Goal: Entertainment & Leisure: Consume media (video, audio)

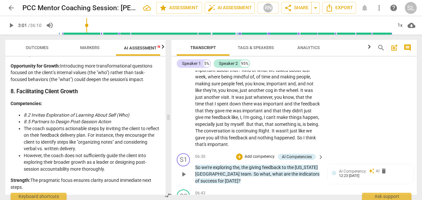
scroll to position [584, 0]
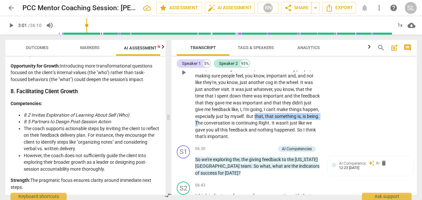
drag, startPoint x: 219, startPoint y: 115, endPoint x: 288, endPoint y: 113, distance: 68.7
click at [288, 113] on p "Honestly , I , I feel like for me one of the , the most pressing things is , is…" at bounding box center [257, 72] width 125 height 135
type input "182"
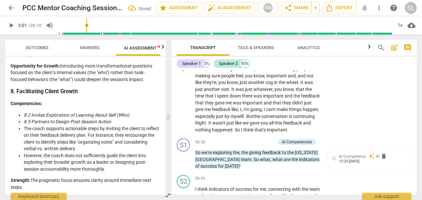
click at [293, 115] on span "continuing" at bounding box center [304, 116] width 22 height 5
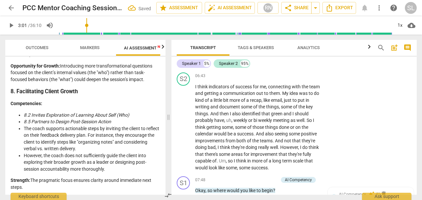
scroll to position [694, 0]
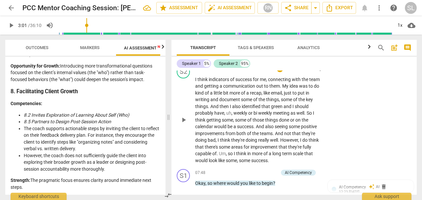
click at [284, 106] on span "green" at bounding box center [277, 106] width 13 height 5
drag, startPoint x: 241, startPoint y: 113, endPoint x: 247, endPoint y: 113, distance: 6.3
click at [247, 113] on p "I think indicators of success for me , connecting with the team and getting a c…" at bounding box center [257, 120] width 125 height 88
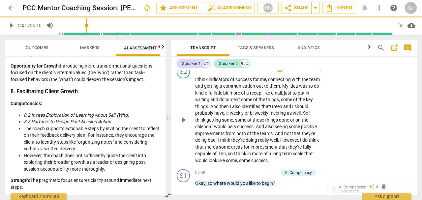
click at [245, 113] on span "weekly" at bounding box center [237, 113] width 15 height 5
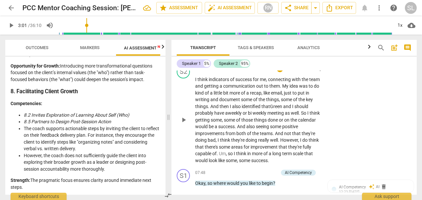
click at [226, 152] on span "Um" at bounding box center [222, 153] width 7 height 5
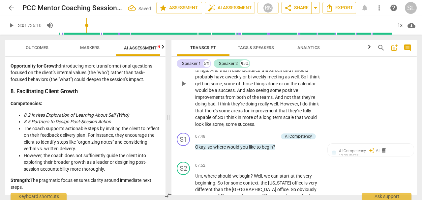
scroll to position [738, 0]
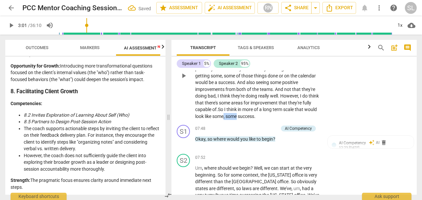
drag, startPoint x: 259, startPoint y: 117, endPoint x: 272, endPoint y: 116, distance: 13.2
click at [272, 116] on p "I think indicators of success for me , connecting with the team and getting a c…" at bounding box center [257, 76] width 125 height 88
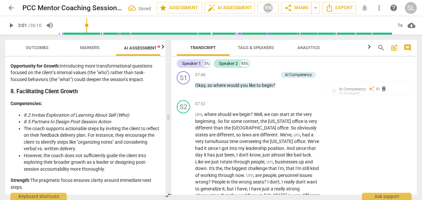
scroll to position [804, 0]
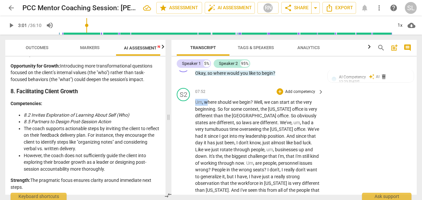
drag, startPoint x: 208, startPoint y: 102, endPoint x: 195, endPoint y: 101, distance: 12.6
click at [201, 100] on span "W here" at bounding box center [202, 102] width 14 height 5
drag, startPoint x: 208, startPoint y: 102, endPoint x: 196, endPoint y: 102, distance: 11.9
click at [196, 102] on span "Wh ere" at bounding box center [202, 102] width 14 height 5
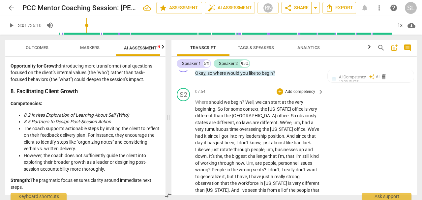
click at [199, 102] on font "Where" at bounding box center [201, 102] width 13 height 5
click at [222, 110] on span "So" at bounding box center [221, 109] width 6 height 5
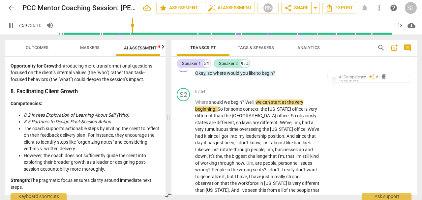
click at [10, 27] on span "pause" at bounding box center [11, 25] width 8 height 8
type input "479"
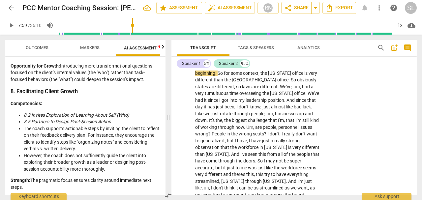
scroll to position [848, 0]
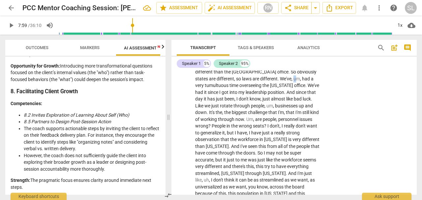
drag, startPoint x: 273, startPoint y: 79, endPoint x: 276, endPoint y: 79, distance: 3.3
click at [294, 79] on span "um" at bounding box center [297, 78] width 7 height 5
drag, startPoint x: 271, startPoint y: 78, endPoint x: 281, endPoint y: 78, distance: 10.2
drag, startPoint x: 242, startPoint y: 106, endPoint x: 250, endPoint y: 106, distance: 8.6
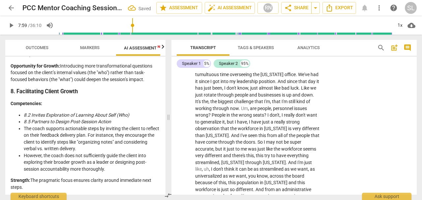
scroll to position [870, 0]
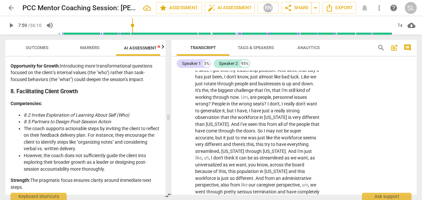
click at [202, 90] on span "the" at bounding box center [205, 90] width 7 height 5
drag, startPoint x: 196, startPoint y: 90, endPoint x: 203, endPoint y: 91, distance: 7.7
click at [209, 91] on span "," at bounding box center [210, 90] width 2 height 5
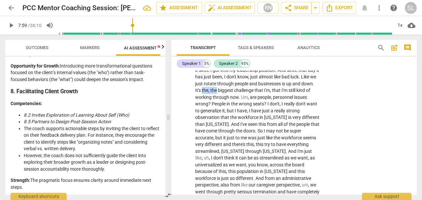
click at [202, 90] on span "the" at bounding box center [205, 90] width 7 height 5
drag, startPoint x: 204, startPoint y: 89, endPoint x: 195, endPoint y: 90, distance: 8.6
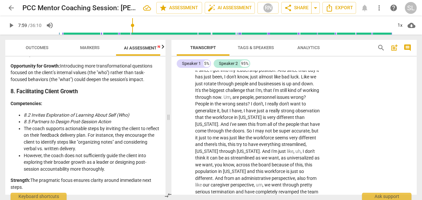
click at [196, 97] on span "through" at bounding box center [203, 97] width 17 height 5
click at [12, 24] on span "play_arrow" at bounding box center [11, 25] width 8 height 8
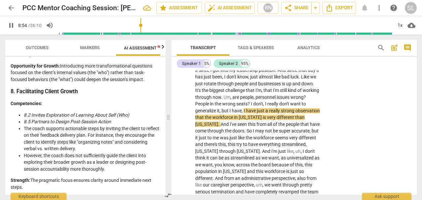
click at [142, 24] on input "range" at bounding box center [225, 25] width 334 height 21
click at [136, 26] on input "range" at bounding box center [225, 25] width 334 height 21
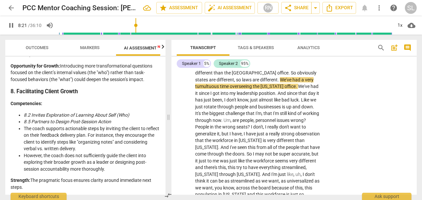
scroll to position [848, 0]
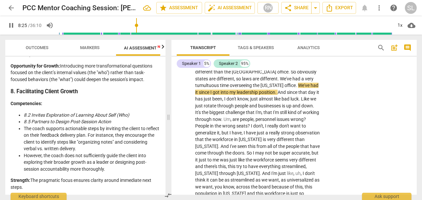
click at [140, 24] on input "range" at bounding box center [225, 25] width 334 height 21
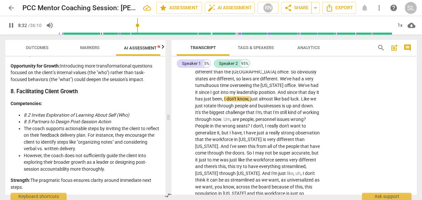
click at [138, 24] on input "range" at bounding box center [225, 25] width 334 height 21
click at [10, 25] on span "pause" at bounding box center [11, 25] width 8 height 8
type input "531"
click at [220, 119] on span "now" at bounding box center [217, 119] width 9 height 5
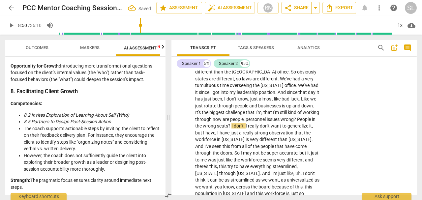
click at [280, 118] on span "issues" at bounding box center [274, 119] width 14 height 5
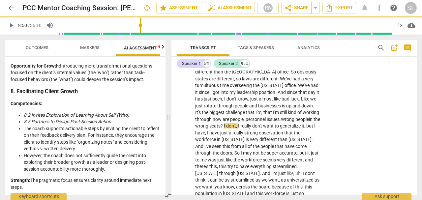
click at [221, 125] on span "seats" at bounding box center [215, 125] width 11 height 5
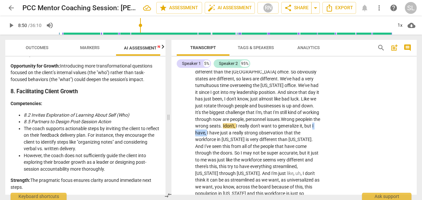
drag, startPoint x: 203, startPoint y: 132, endPoint x: 217, endPoint y: 132, distance: 14.5
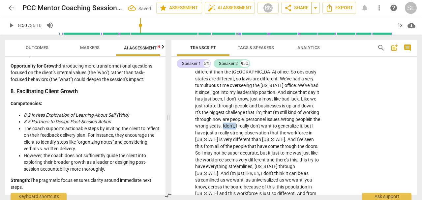
drag, startPoint x: 230, startPoint y: 126, endPoint x: 244, endPoint y: 126, distance: 14.2
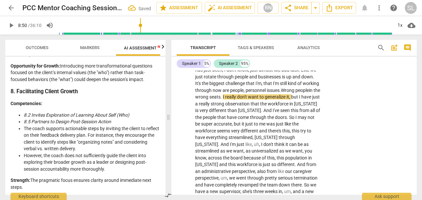
scroll to position [892, 0]
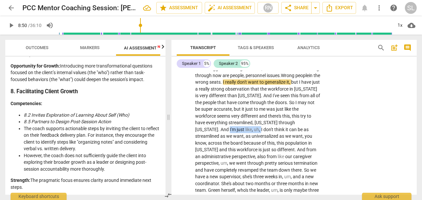
drag, startPoint x: 204, startPoint y: 129, endPoint x: 236, endPoint y: 129, distance: 32.0
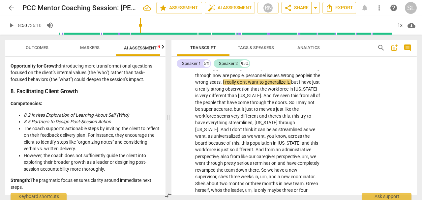
click at [222, 156] on span "also" at bounding box center [226, 156] width 10 height 5
click at [301, 156] on span "," at bounding box center [300, 156] width 2 height 5
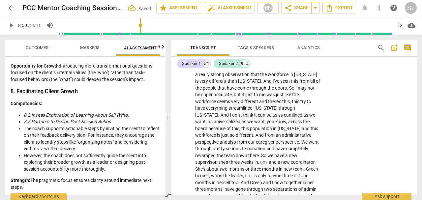
scroll to position [914, 0]
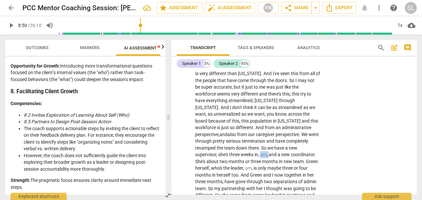
drag, startPoint x: 271, startPoint y: 154, endPoint x: 280, endPoint y: 154, distance: 8.9
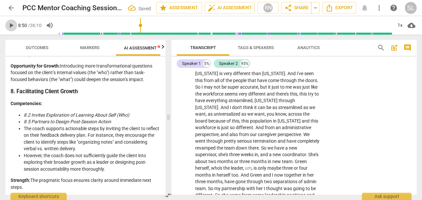
click at [10, 25] on span "play_arrow" at bounding box center [11, 25] width 8 height 8
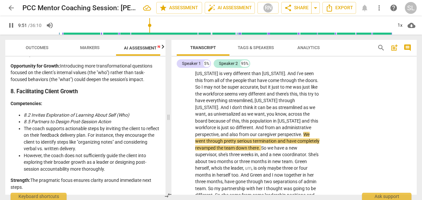
click at [150, 23] on input "range" at bounding box center [225, 25] width 334 height 21
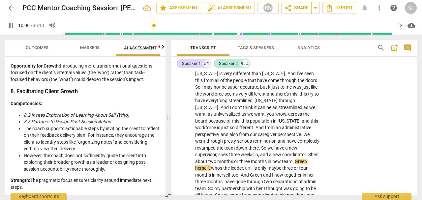
click at [11, 24] on span "pause" at bounding box center [11, 25] width 8 height 8
type input "607"
click at [273, 162] on span "in" at bounding box center [270, 161] width 5 height 5
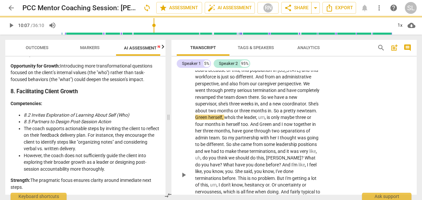
scroll to position [958, 0]
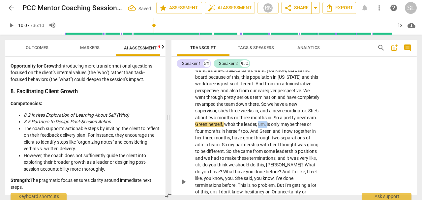
drag, startPoint x: 273, startPoint y: 124, endPoint x: 280, endPoint y: 125, distance: 7.3
click at [280, 125] on p "Where should we begin ? Well , we can start at the very beginning . So for some…" at bounding box center [257, 181] width 125 height 473
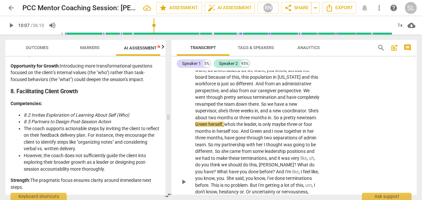
click at [303, 130] on span "together" at bounding box center [293, 131] width 18 height 5
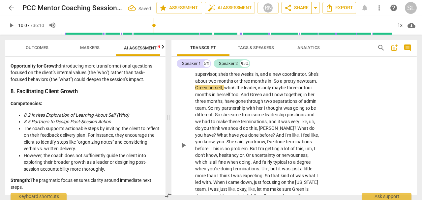
scroll to position [1002, 0]
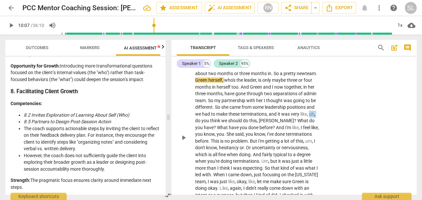
drag, startPoint x: 196, startPoint y: 121, endPoint x: 201, endPoint y: 123, distance: 5.8
click at [202, 122] on p "Where should we begin ? Well , we can start at the very beginning . So for some…" at bounding box center [257, 137] width 125 height 473
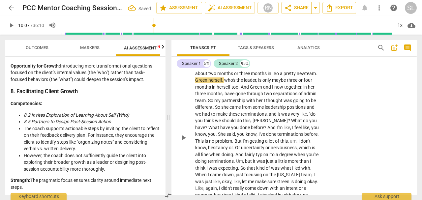
click at [288, 120] on span "?" at bounding box center [289, 120] width 3 height 5
drag, startPoint x: 287, startPoint y: 120, endPoint x: 209, endPoint y: 126, distance: 78.5
click at [209, 126] on p "Where should we begin ? Well , we can start at the very beginning . So for some…" at bounding box center [257, 137] width 125 height 473
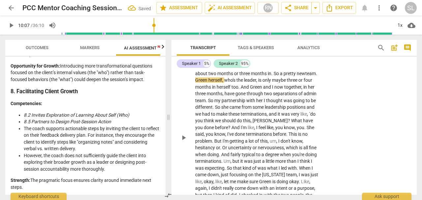
click at [228, 127] on span "?" at bounding box center [229, 127] width 3 height 5
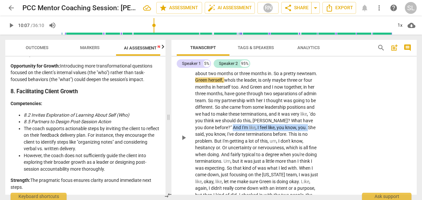
drag, startPoint x: 225, startPoint y: 127, endPoint x: 302, endPoint y: 126, distance: 76.6
click at [302, 126] on p "Where should we begin ? Well , we can start at the very beginning . So for some…" at bounding box center [257, 137] width 125 height 473
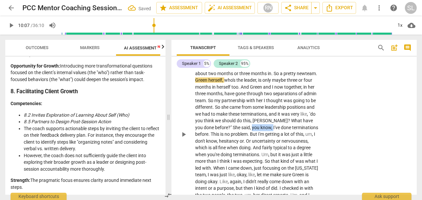
drag, startPoint x: 245, startPoint y: 127, endPoint x: 266, endPoint y: 127, distance: 20.8
click at [266, 127] on p "Where should we begin ? Well , we can start at the very beginning . So for some…" at bounding box center [257, 134] width 125 height 467
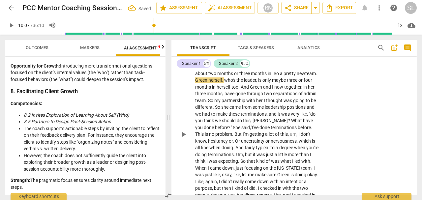
click at [223, 133] on span "problem" at bounding box center [223, 134] width 17 height 5
click at [291, 133] on span "um" at bounding box center [294, 134] width 7 height 5
drag, startPoint x: 280, startPoint y: 134, endPoint x: 288, endPoint y: 134, distance: 7.6
click at [288, 134] on p "Where should we begin ? Well , we can start at the very beginning . So for some…" at bounding box center [257, 134] width 125 height 467
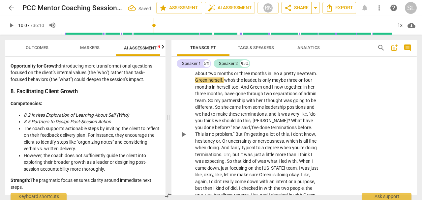
click at [220, 141] on span "." at bounding box center [221, 141] width 2 height 5
click at [185, 134] on span "play_arrow" at bounding box center [184, 135] width 8 height 8
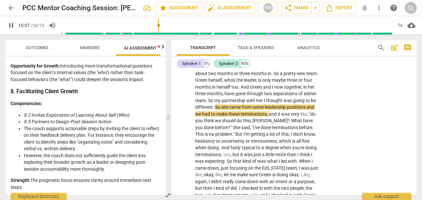
click at [159, 24] on input "range" at bounding box center [227, 25] width 332 height 21
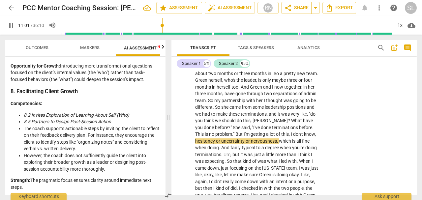
click at [163, 24] on input "range" at bounding box center [227, 25] width 332 height 21
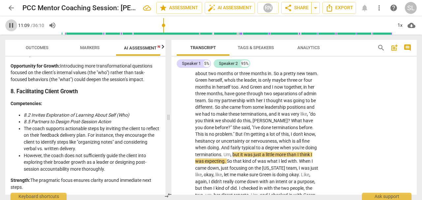
click at [9, 25] on span "pause" at bounding box center [11, 25] width 8 height 8
type input "670"
drag, startPoint x: 196, startPoint y: 147, endPoint x: 223, endPoint y: 147, distance: 27.4
click at [223, 147] on p "Where should we begin ? Well , we can start at the very beginning . So for some…" at bounding box center [257, 134] width 125 height 467
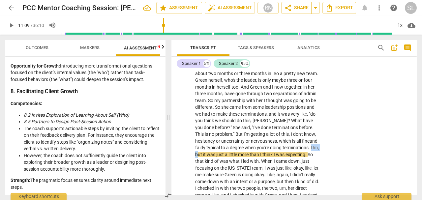
drag, startPoint x: 224, startPoint y: 154, endPoint x: 235, endPoint y: 153, distance: 11.2
click at [236, 153] on p "Where should we begin ? Well , we can start at the very beginning . So for some…" at bounding box center [257, 134] width 125 height 467
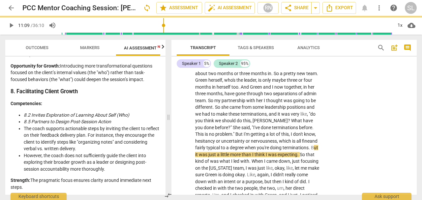
click at [236, 164] on p "Where should we begin ? Well , we can start at the very beginning . So for some…" at bounding box center [257, 134] width 125 height 467
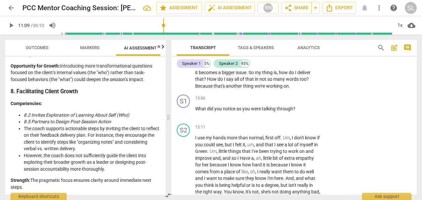
scroll to position [1508, 0]
click at [185, 111] on span "play_arrow" at bounding box center [184, 113] width 8 height 8
click at [185, 113] on span "pause" at bounding box center [184, 113] width 8 height 8
type input "909"
click at [294, 108] on span "?" at bounding box center [294, 109] width 2 height 5
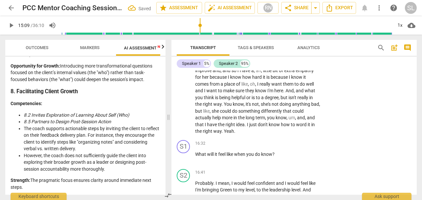
scroll to position [1618, 0]
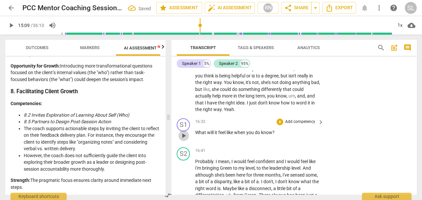
click at [182, 135] on span "play_arrow" at bounding box center [184, 136] width 8 height 8
click at [182, 136] on span "pause" at bounding box center [184, 136] width 8 height 8
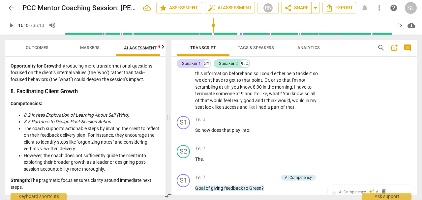
scroll to position [1904, 0]
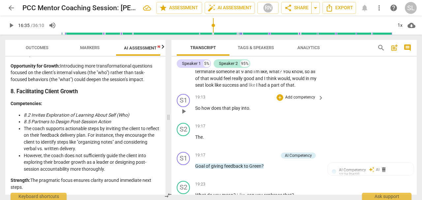
click at [184, 115] on span "play_arrow" at bounding box center [184, 112] width 8 height 8
click at [184, 115] on span "pause" at bounding box center [184, 112] width 8 height 8
type input "1159"
click at [249, 111] on span "." at bounding box center [249, 108] width 1 height 5
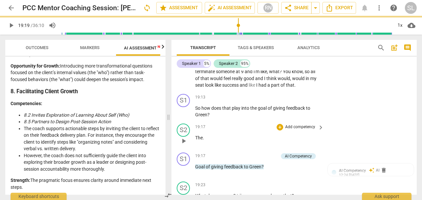
click at [208, 142] on p "The ." at bounding box center [257, 138] width 125 height 7
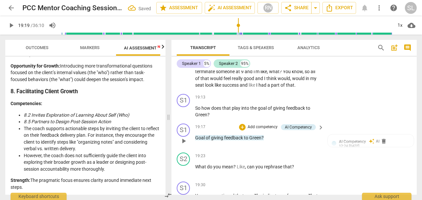
click at [268, 142] on p "Goal of giving feedback to Green ?" at bounding box center [257, 138] width 125 height 7
drag, startPoint x: 269, startPoint y: 145, endPoint x: 192, endPoint y: 145, distance: 76.5
click at [193, 144] on div "S1 play_arrow pause 19:17 + Add competency AI Competency keyboard_arrow_right G…" at bounding box center [294, 135] width 245 height 29
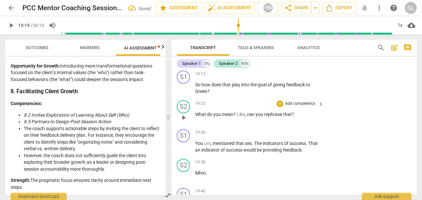
scroll to position [1948, 0]
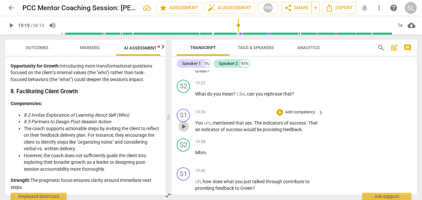
click at [183, 131] on span "play_arrow" at bounding box center [184, 127] width 8 height 8
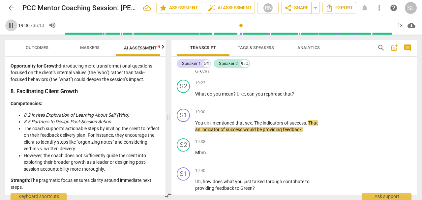
click at [10, 22] on span "pause" at bounding box center [11, 25] width 8 height 8
type input "1176"
drag, startPoint x: 204, startPoint y: 129, endPoint x: 213, endPoint y: 129, distance: 8.6
click at [213, 129] on p "You um , mentioned that sex . The indicators of success . That an indicator of …" at bounding box center [257, 127] width 125 height 14
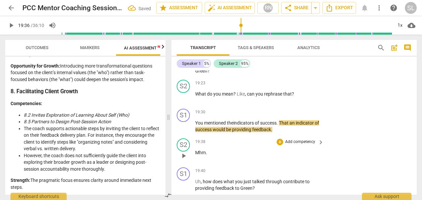
click at [220, 156] on p "Mhm ." at bounding box center [257, 152] width 125 height 7
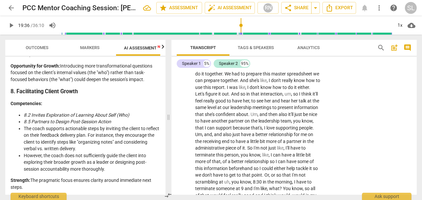
scroll to position [1794, 0]
